Goal: Navigation & Orientation: Find specific page/section

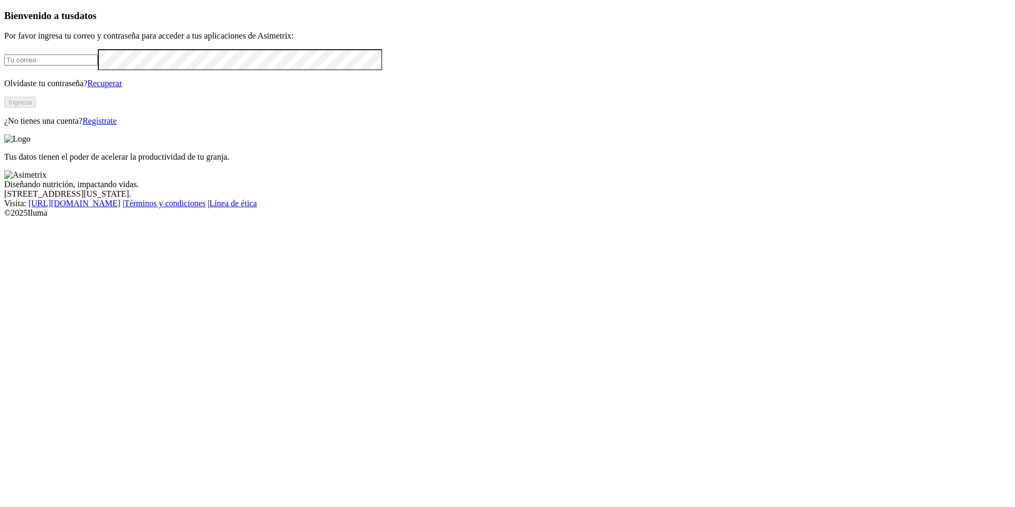
type input "[PERSON_NAME][EMAIL_ADDRESS][PERSON_NAME][DOMAIN_NAME]"
click at [36, 108] on button "Ingresa" at bounding box center [20, 102] width 32 height 11
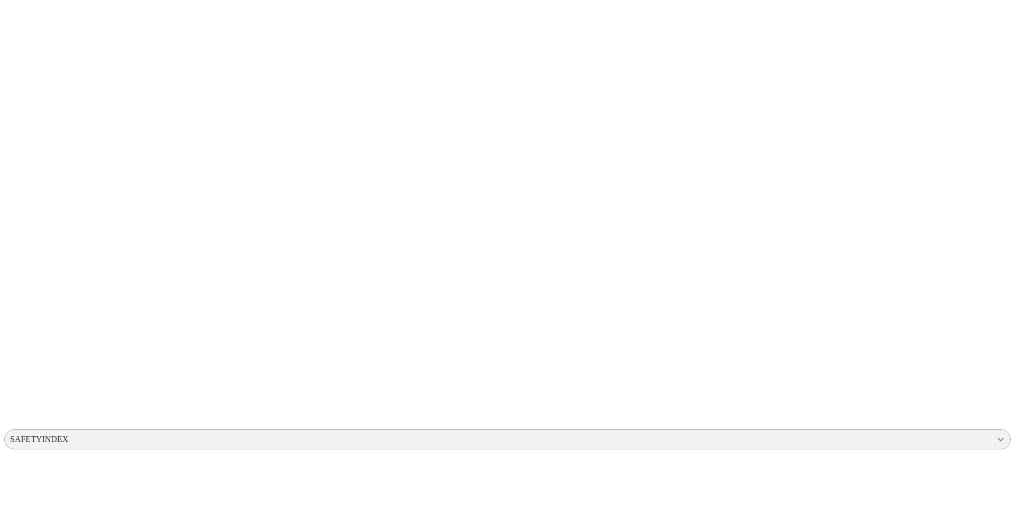
click at [995, 434] on icon at bounding box center [1000, 439] width 11 height 11
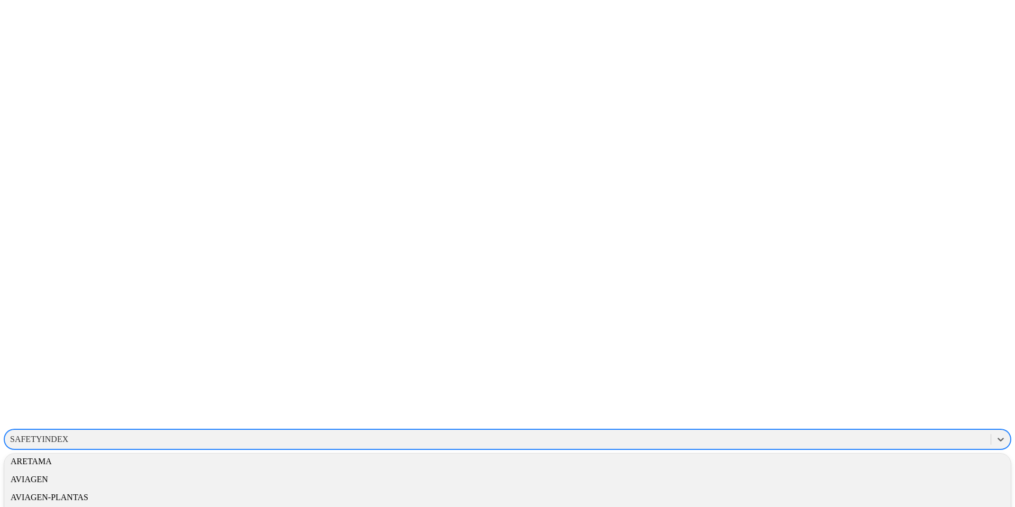
scroll to position [60, 0]
click at [869, 504] on div "AVICAMPO" at bounding box center [507, 513] width 1006 height 18
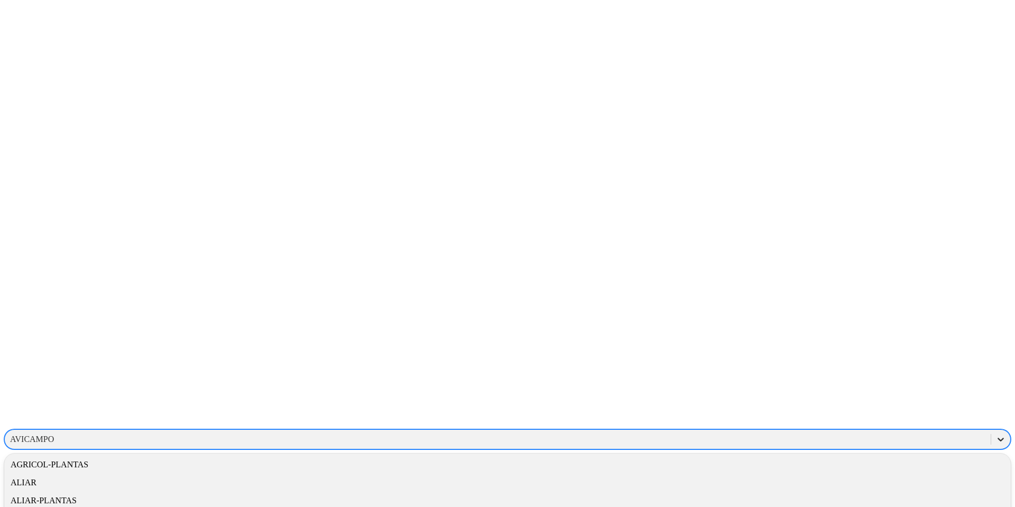
click at [995, 434] on icon at bounding box center [1000, 439] width 11 height 11
click at [863, 492] on div "ALIAR-PLANTAS" at bounding box center [507, 501] width 1006 height 18
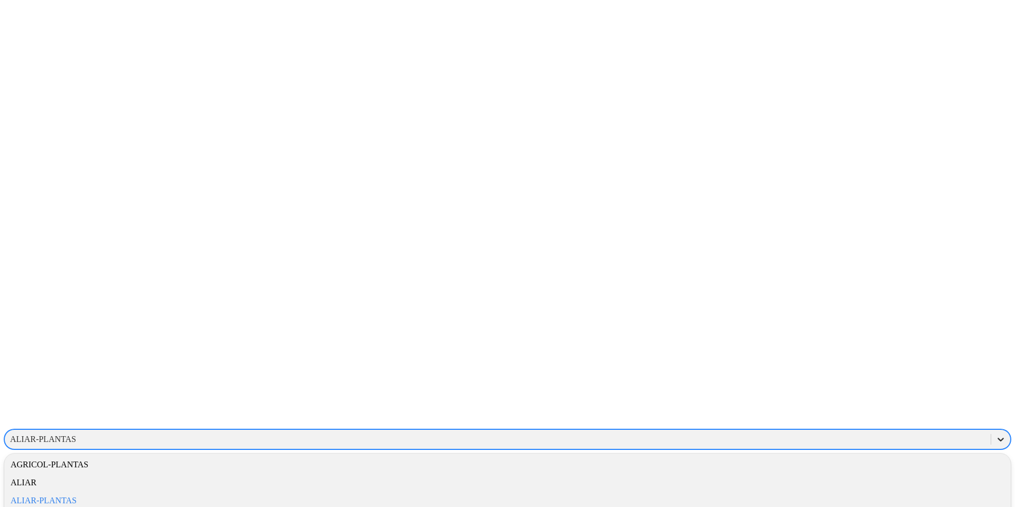
click at [995, 434] on icon at bounding box center [1000, 439] width 11 height 11
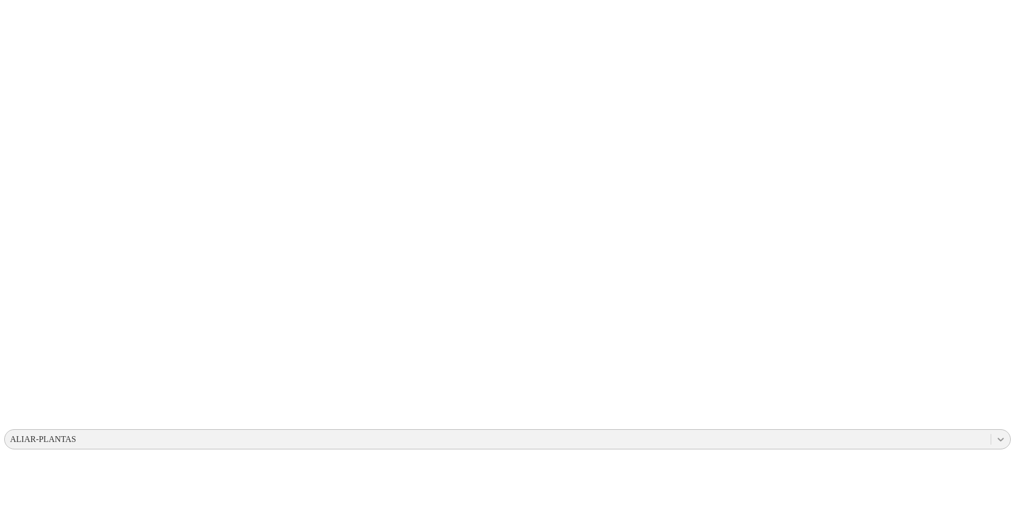
click at [995, 434] on icon at bounding box center [1000, 439] width 11 height 11
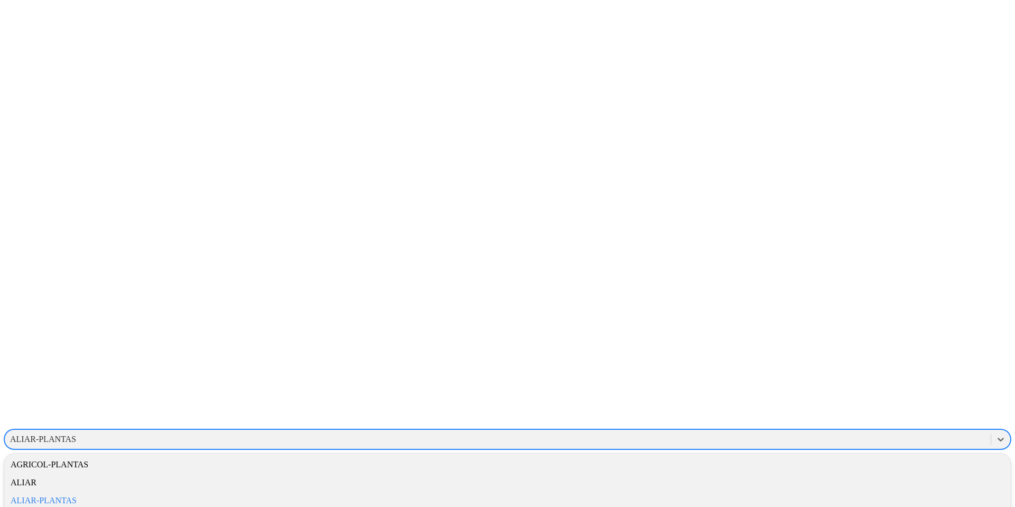
scroll to position [52, 0]
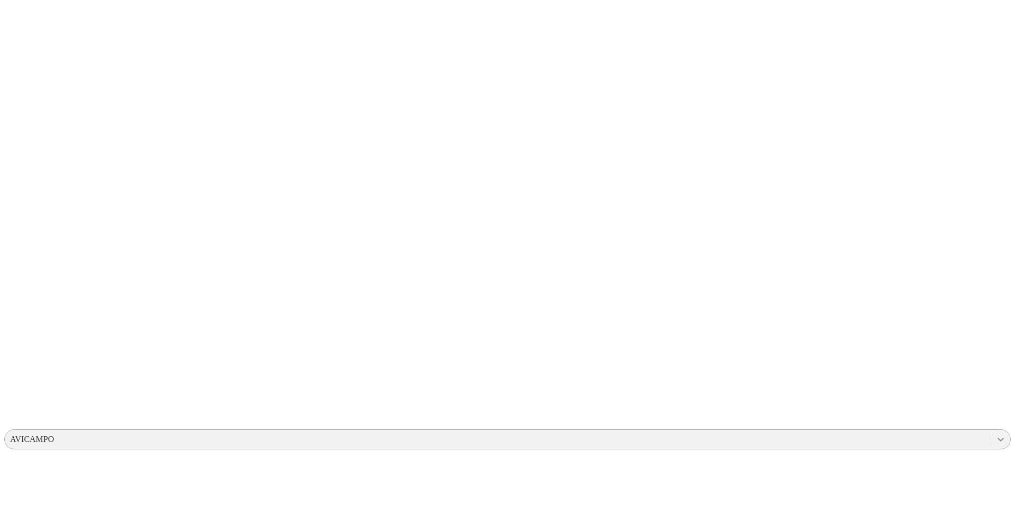
click at [998, 438] on icon at bounding box center [1001, 440] width 6 height 4
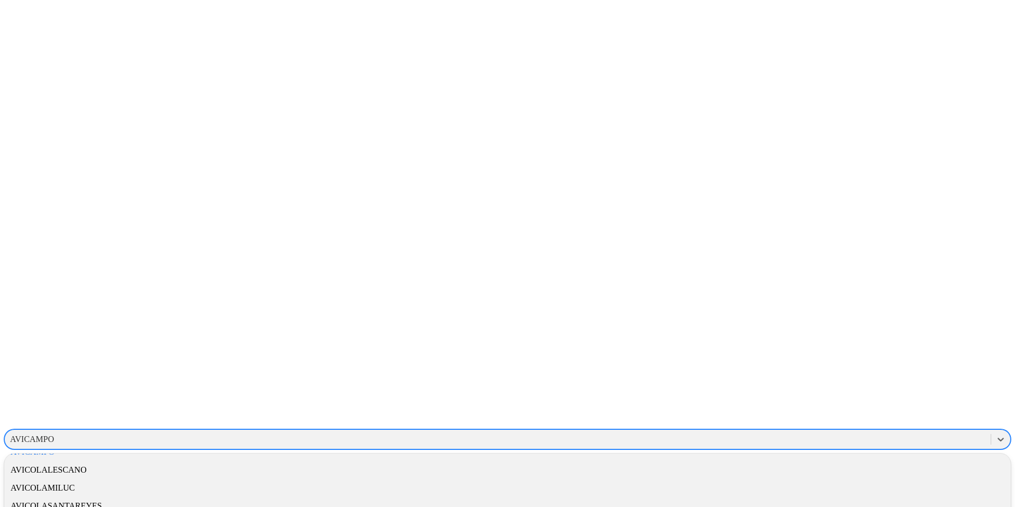
scroll to position [493, 0]
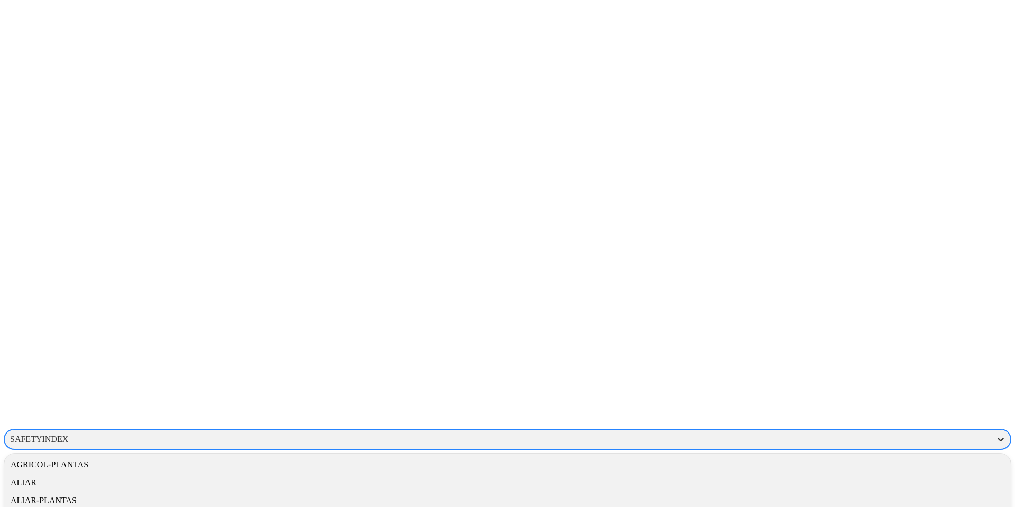
click at [998, 438] on icon at bounding box center [1001, 440] width 6 height 4
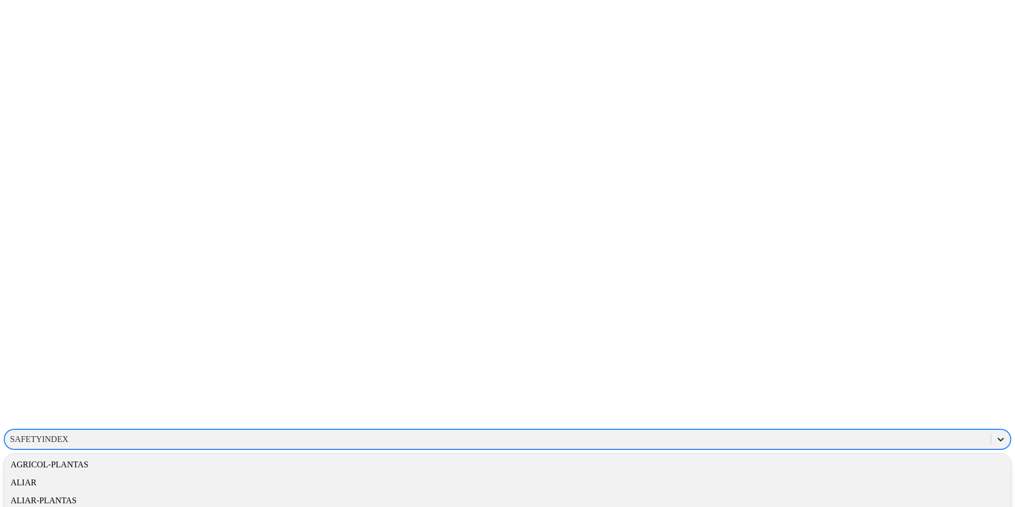
click at [995, 434] on icon at bounding box center [1000, 439] width 11 height 11
click at [831, 464] on div "AVICAMPO" at bounding box center [507, 473] width 1006 height 18
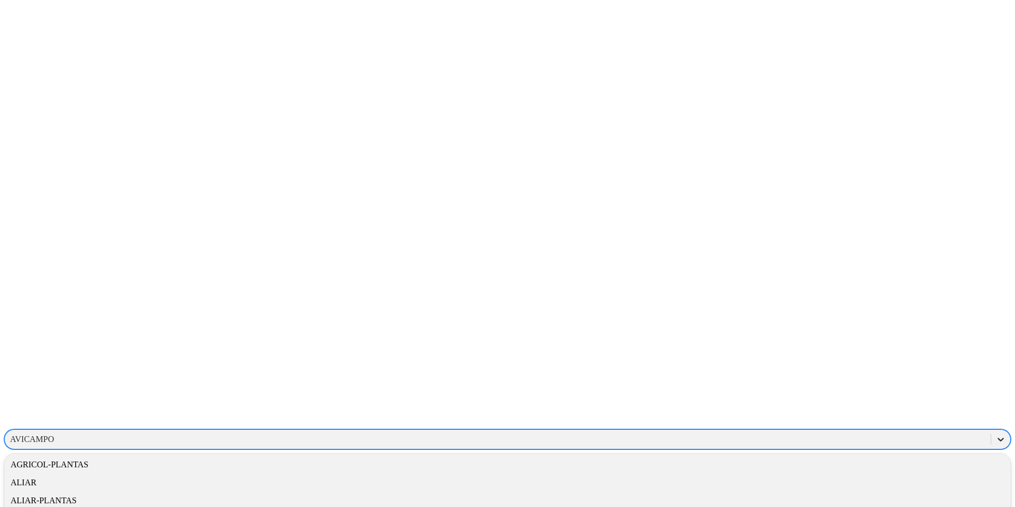
click at [991, 430] on div at bounding box center [1000, 439] width 19 height 19
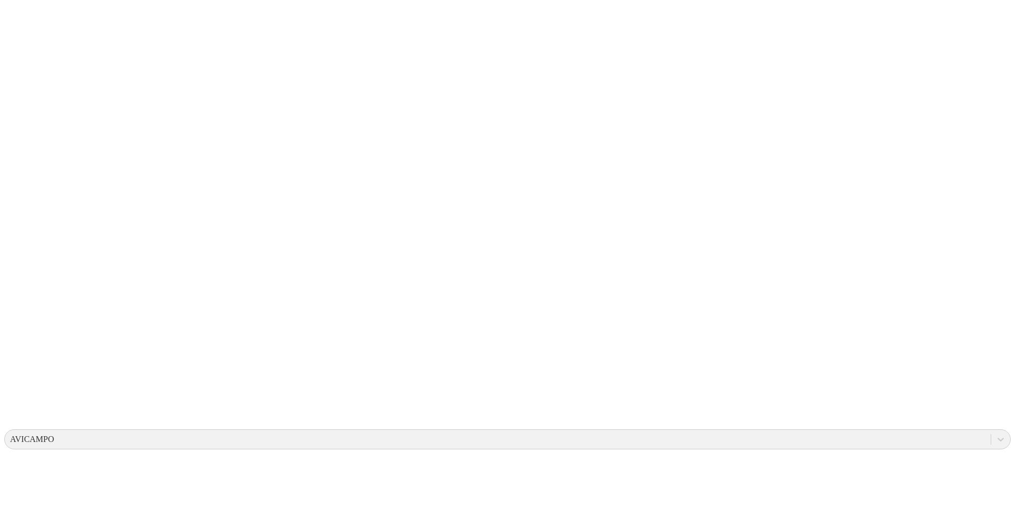
click at [995, 434] on icon at bounding box center [1000, 439] width 11 height 11
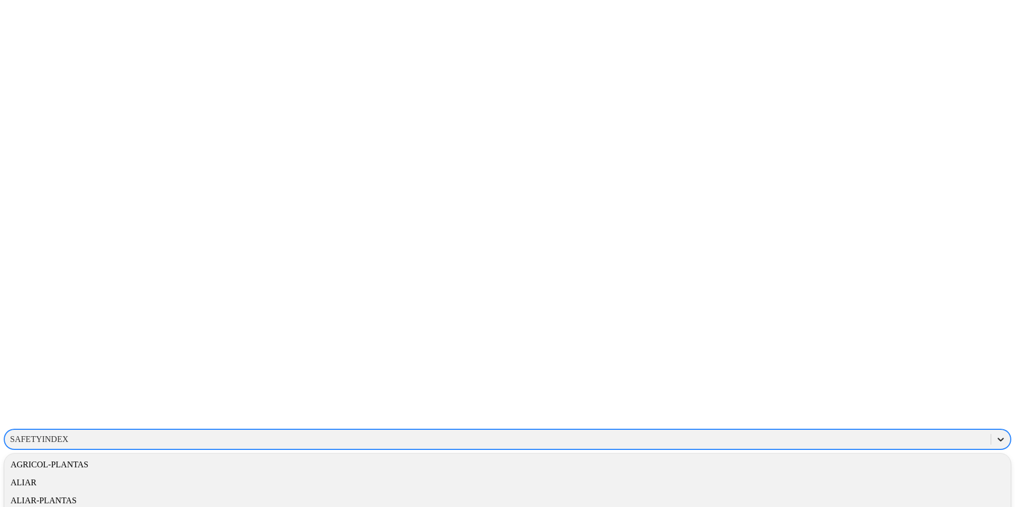
click at [995, 434] on icon at bounding box center [1000, 439] width 11 height 11
click at [860, 506] on div "AVICAMPO" at bounding box center [507, 515] width 1006 height 18
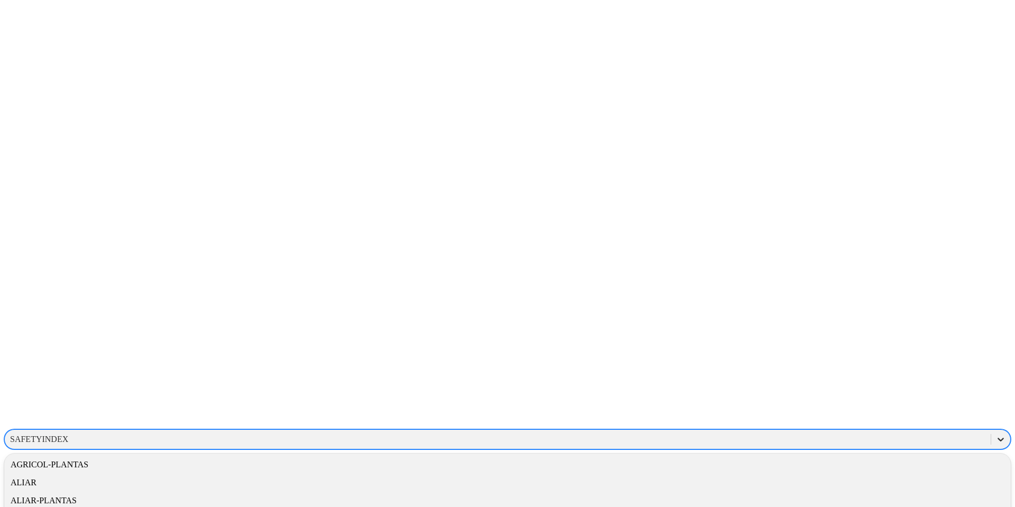
click at [995, 434] on icon at bounding box center [1000, 439] width 11 height 11
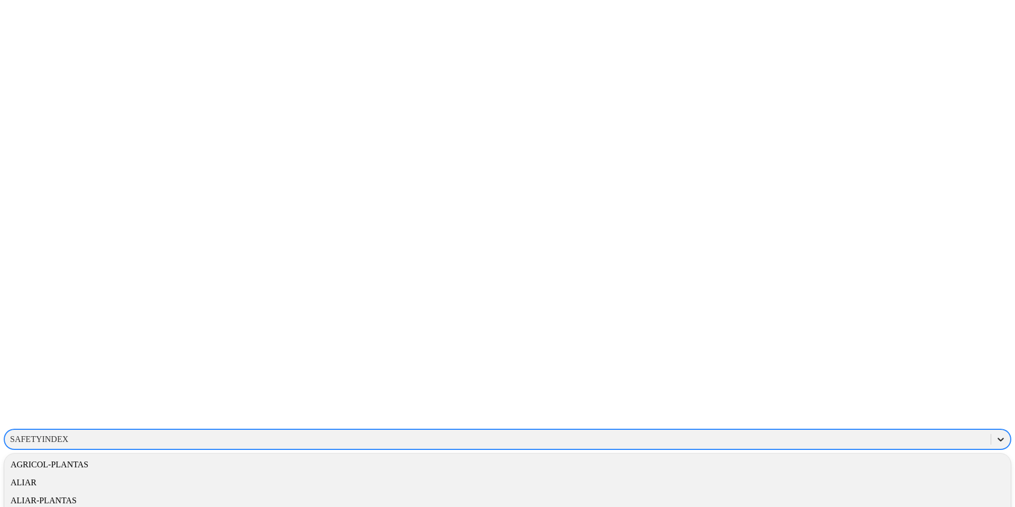
click at [991, 430] on div at bounding box center [1000, 439] width 19 height 19
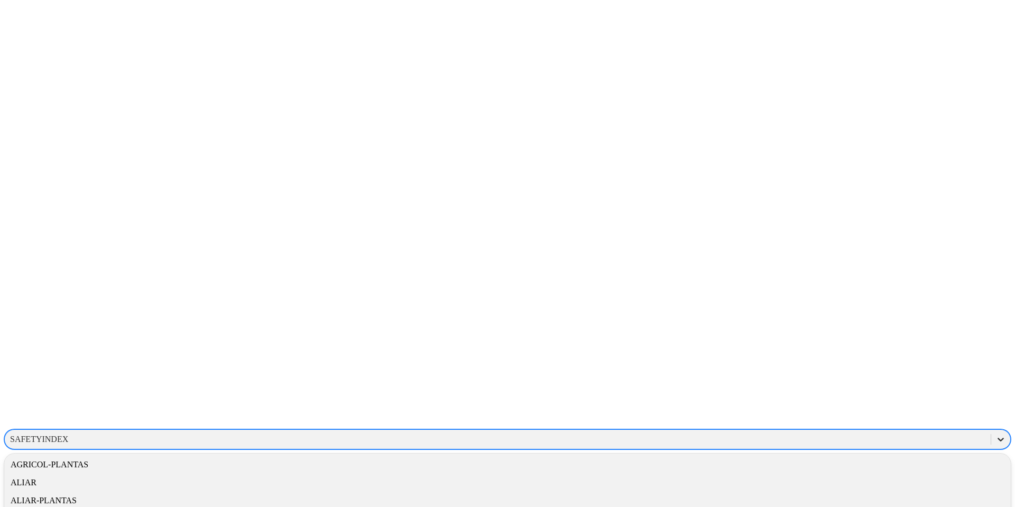
click at [995, 434] on icon at bounding box center [1000, 439] width 11 height 11
click at [873, 464] on div "AVICAMPO" at bounding box center [507, 473] width 1006 height 18
